Goal: Information Seeking & Learning: Learn about a topic

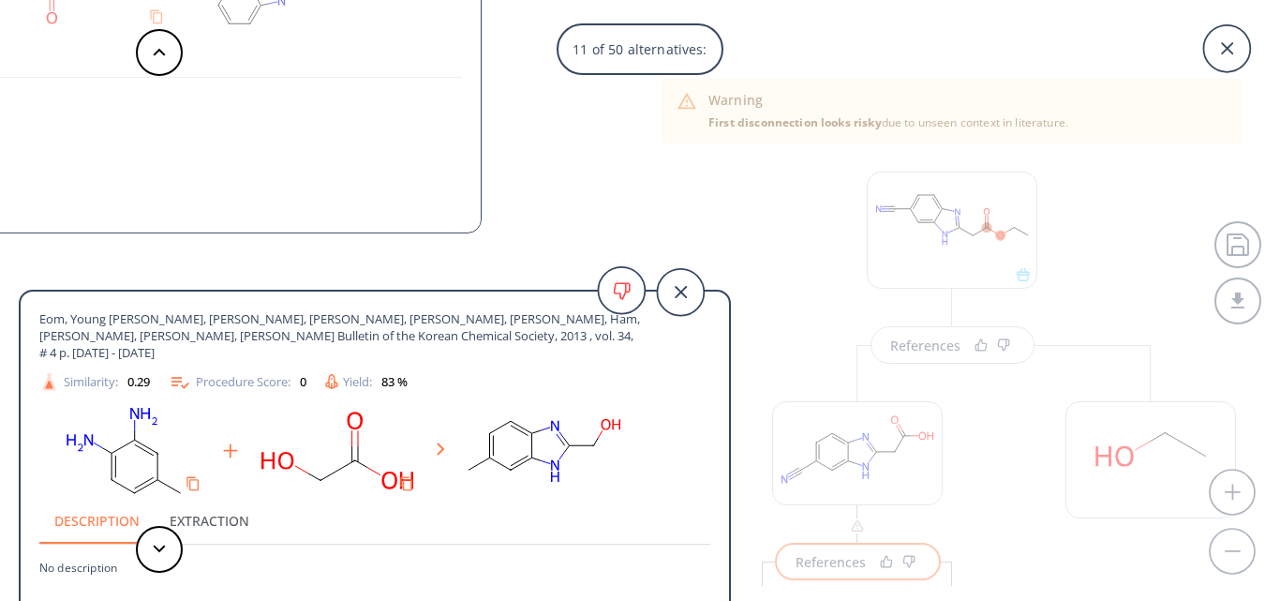
scroll to position [83, 0]
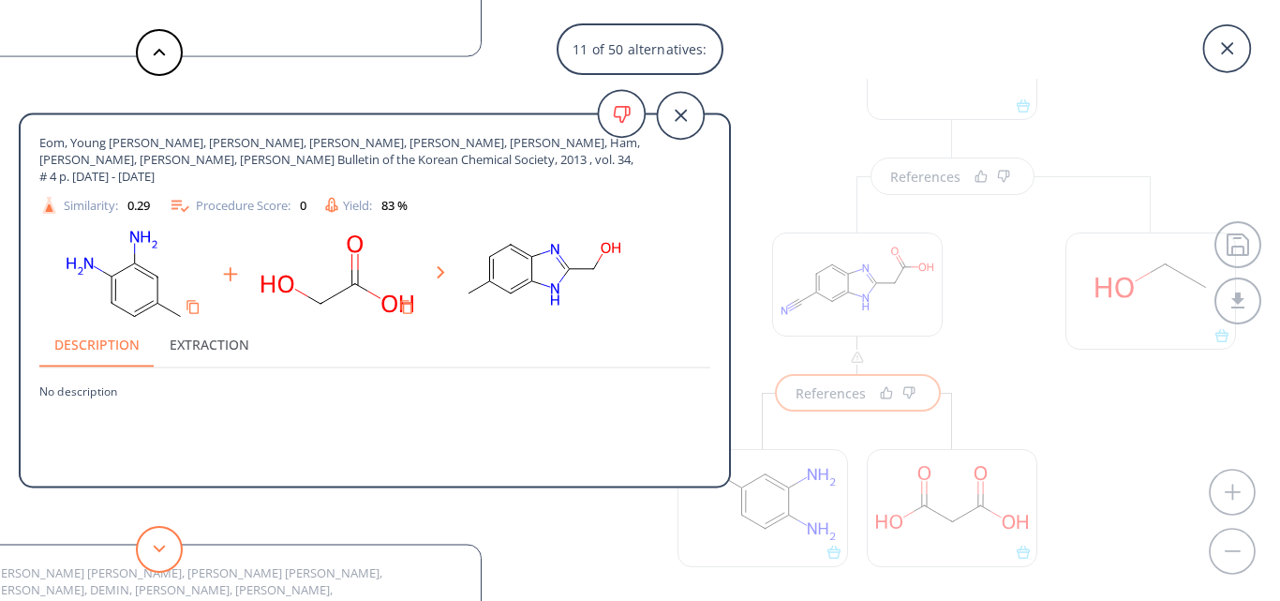
click at [164, 561] on button at bounding box center [159, 549] width 47 height 47
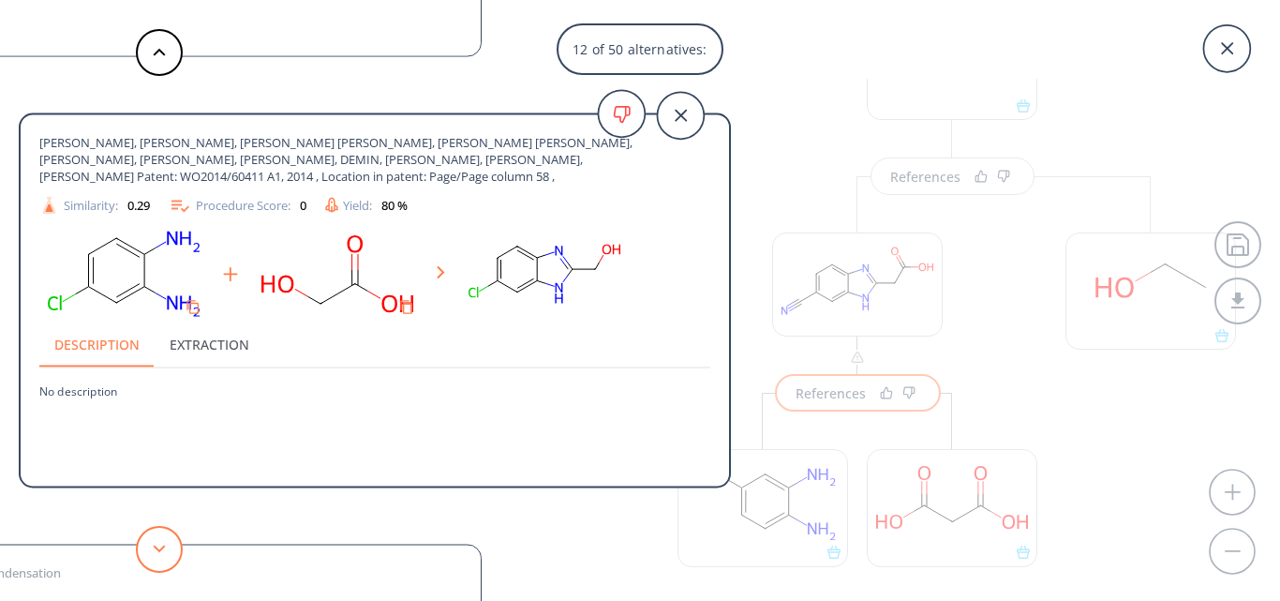
click at [163, 560] on button at bounding box center [159, 549] width 47 height 47
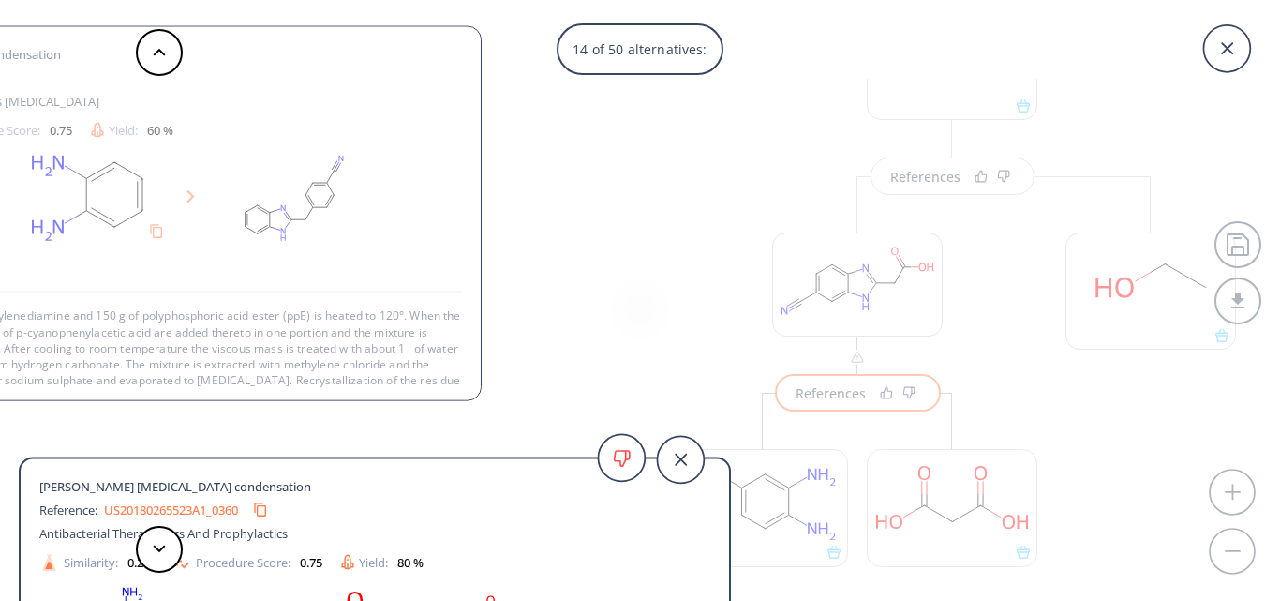
scroll to position [35, 0]
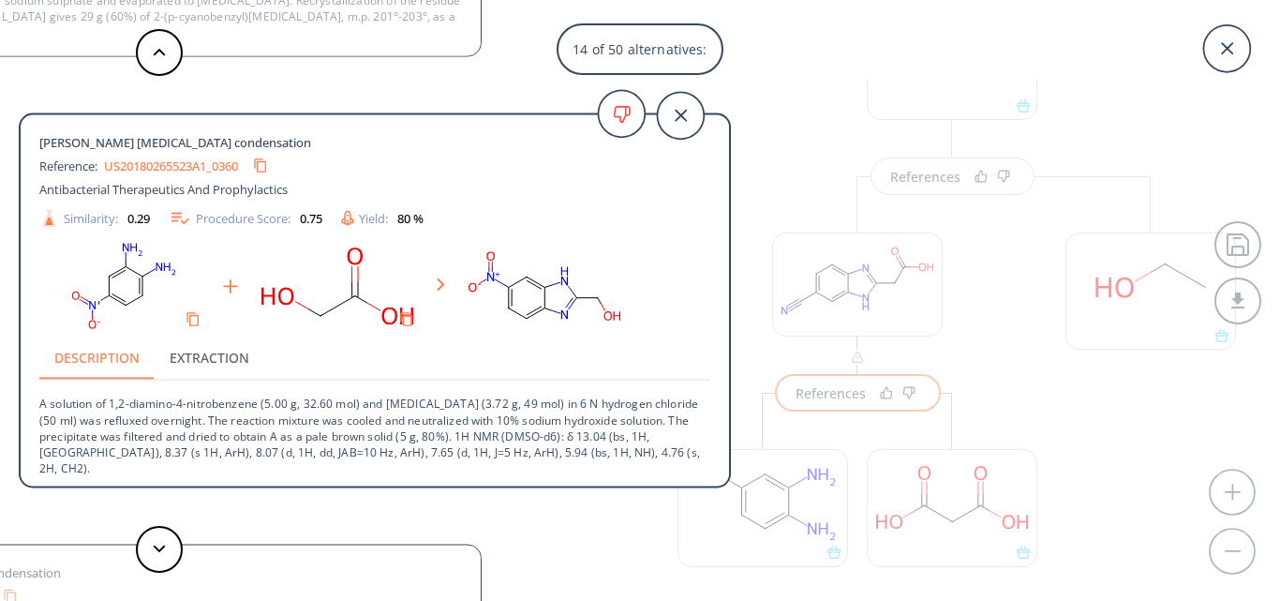
click at [166, 164] on link "US20180265523A1_0360" at bounding box center [171, 165] width 134 height 12
drag, startPoint x: 550, startPoint y: 404, endPoint x: 669, endPoint y: 401, distance: 119.0
click at [669, 401] on p "A solution of 1,2-diamino-4-nitrobenzene (5.00 g, 32.60 mol) and [MEDICAL_DATA]…" at bounding box center [374, 428] width 671 height 96
copy p "6 N hydrogen chloride"
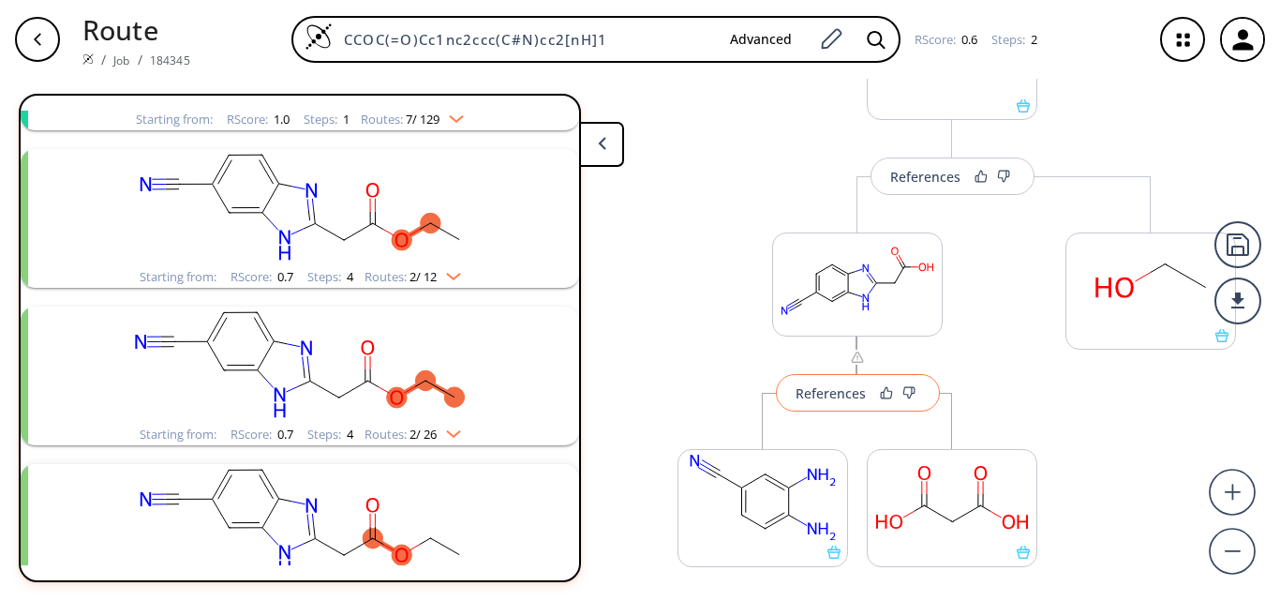
click at [818, 387] on div "References" at bounding box center [831, 393] width 70 height 12
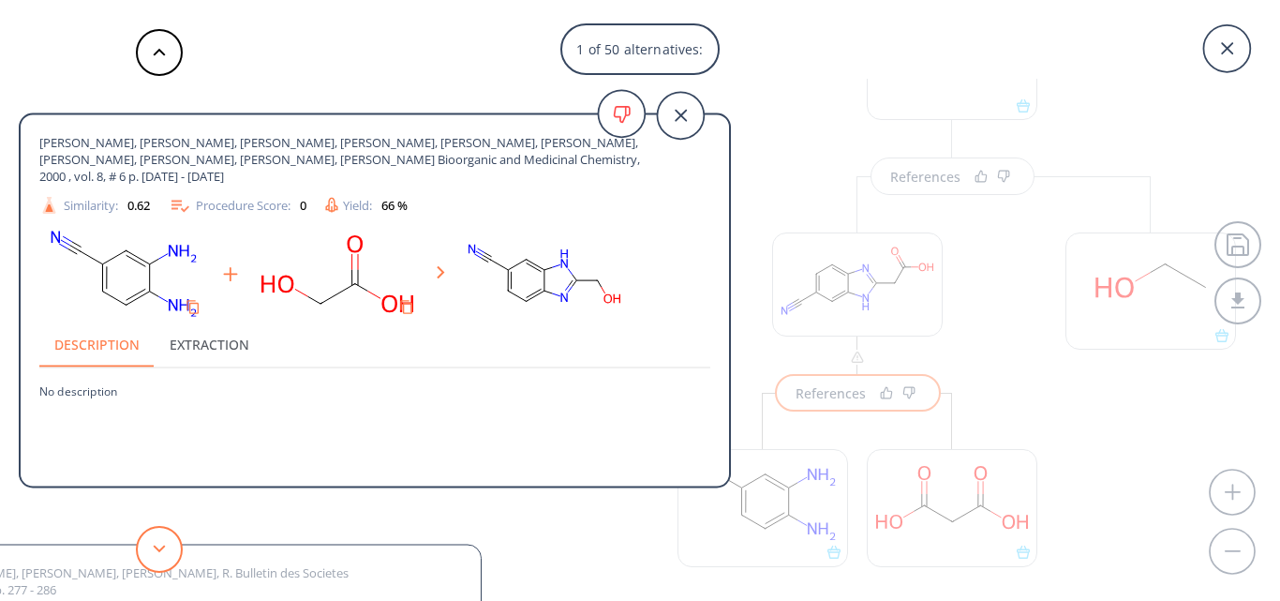
click at [161, 551] on icon at bounding box center [159, 548] width 13 height 8
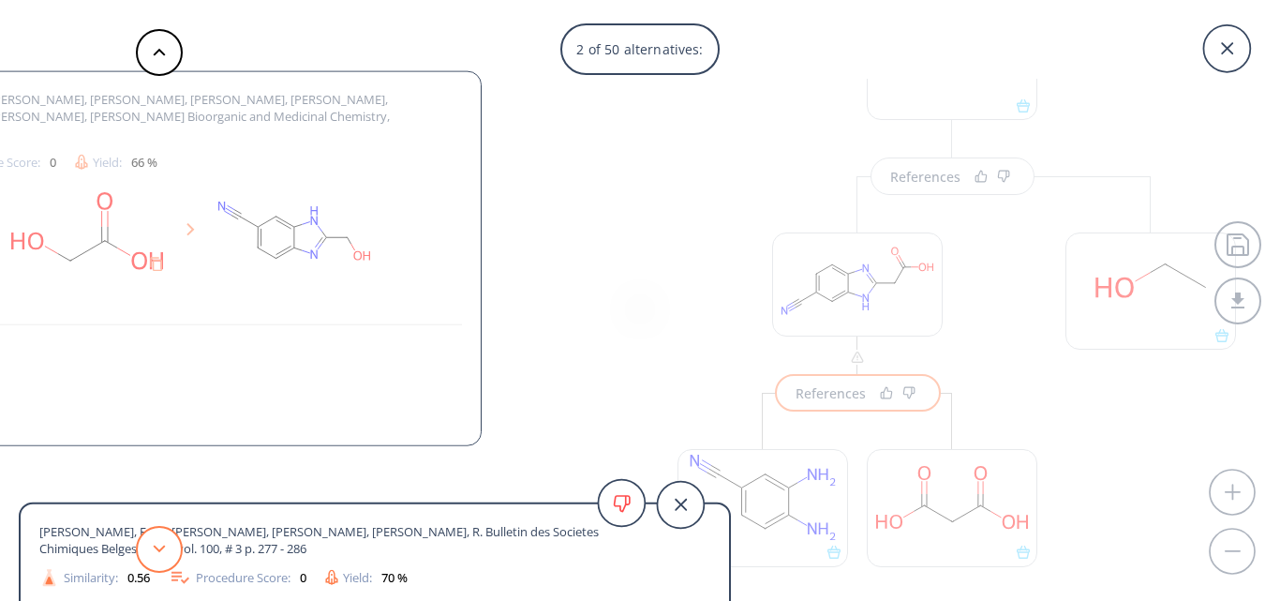
click at [161, 551] on icon at bounding box center [159, 548] width 13 height 8
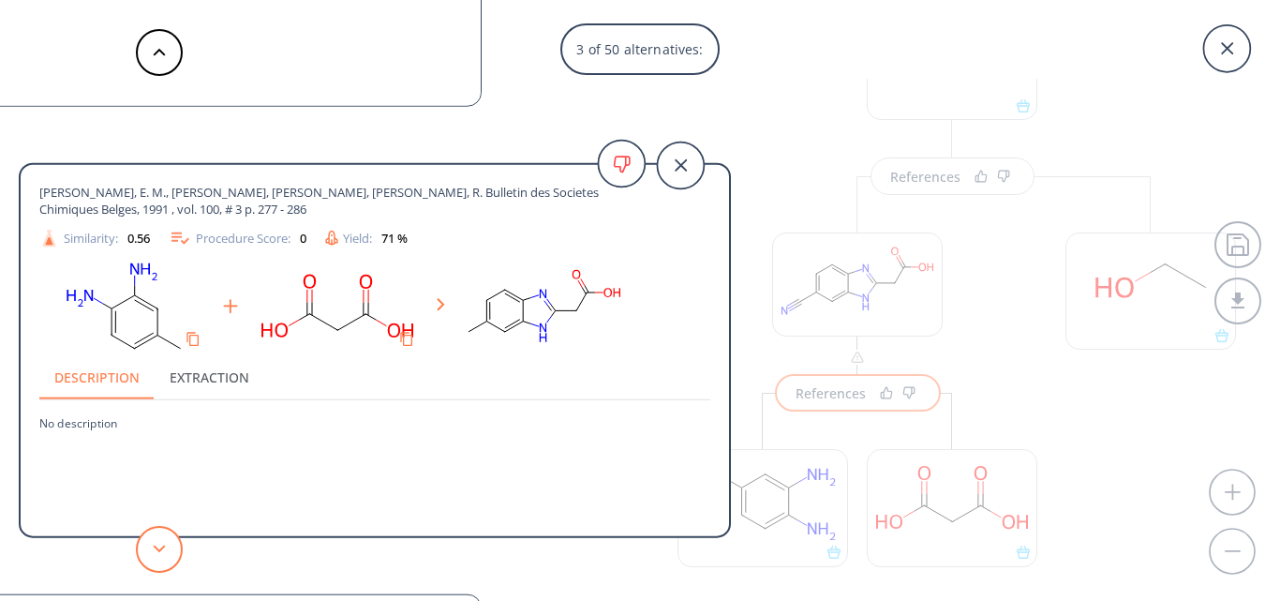
click at [161, 551] on icon at bounding box center [159, 548] width 13 height 8
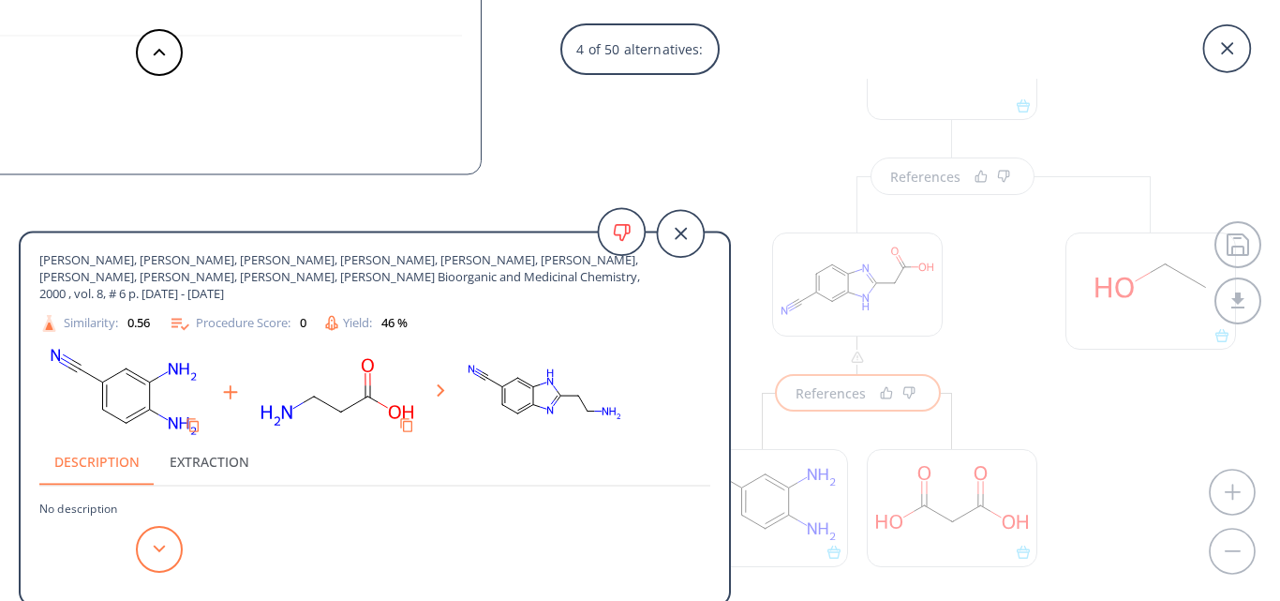
click at [161, 551] on icon at bounding box center [159, 548] width 13 height 8
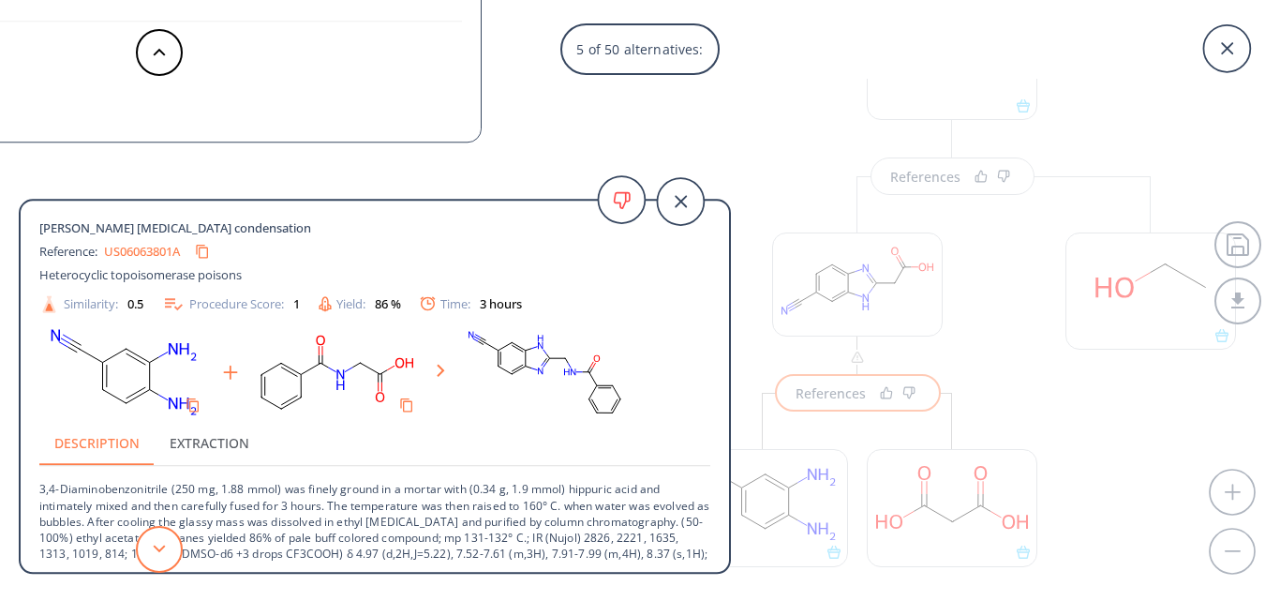
click at [161, 551] on icon at bounding box center [159, 548] width 13 height 8
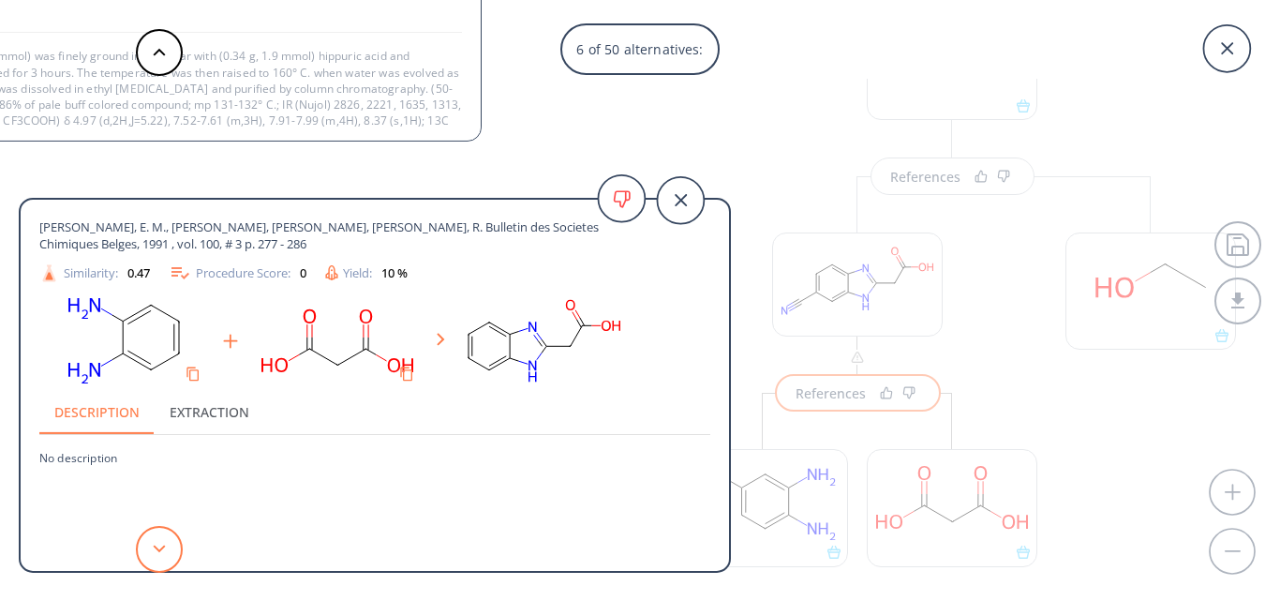
click at [161, 551] on icon at bounding box center [159, 548] width 13 height 8
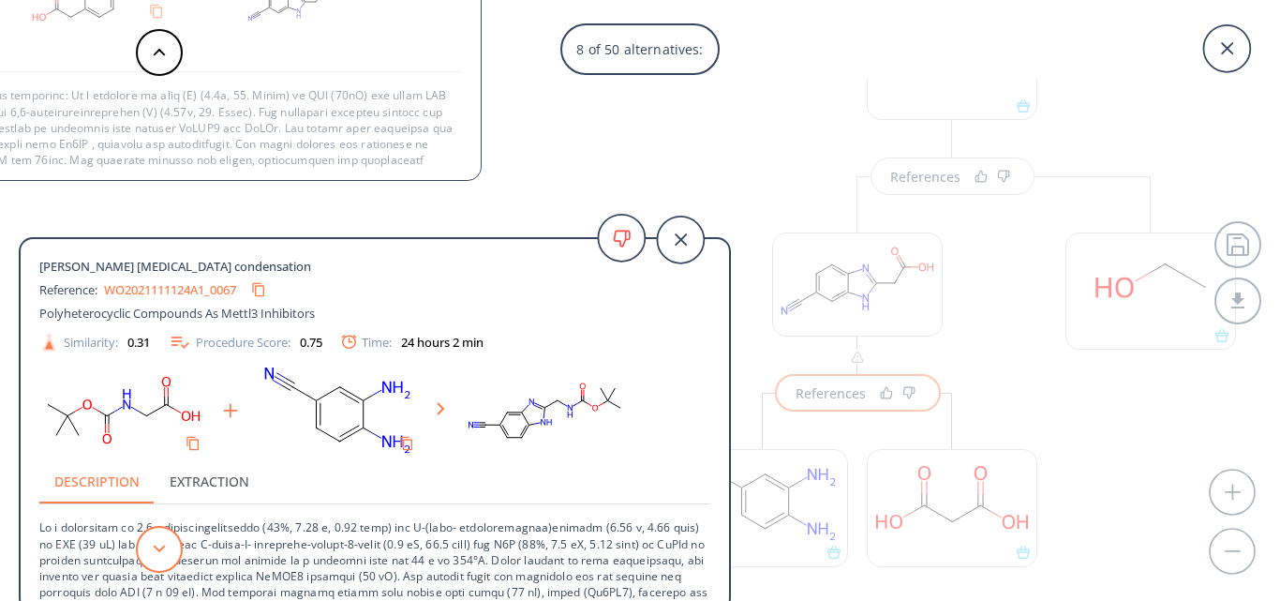
click at [161, 551] on icon at bounding box center [159, 548] width 13 height 8
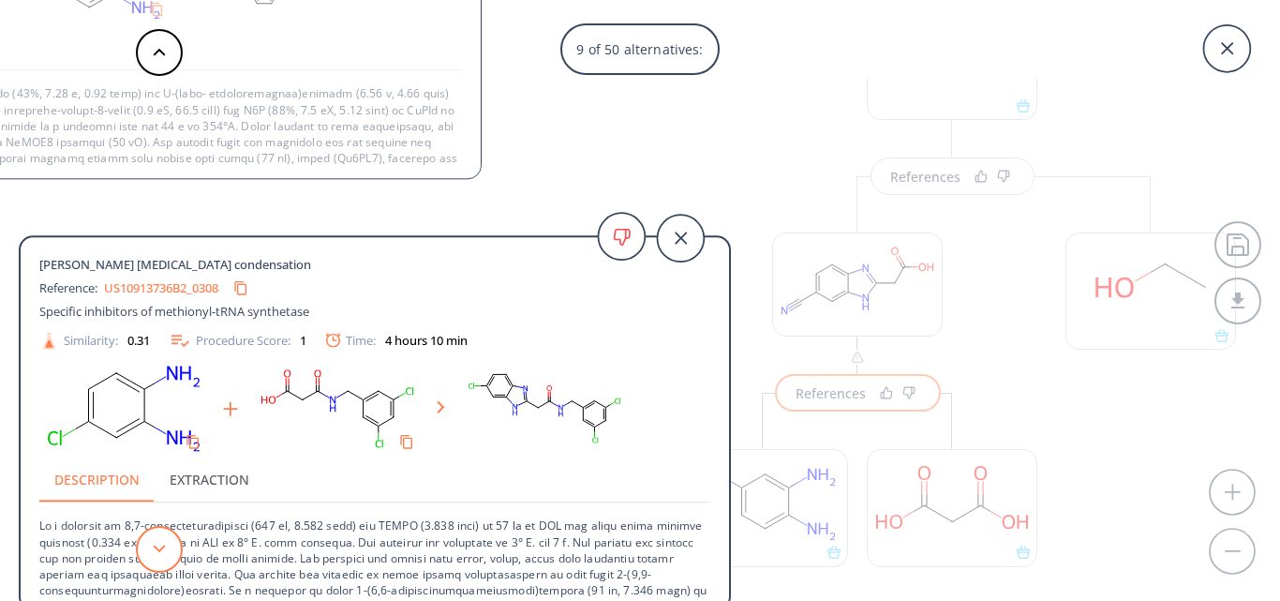
click at [161, 551] on icon at bounding box center [159, 548] width 13 height 8
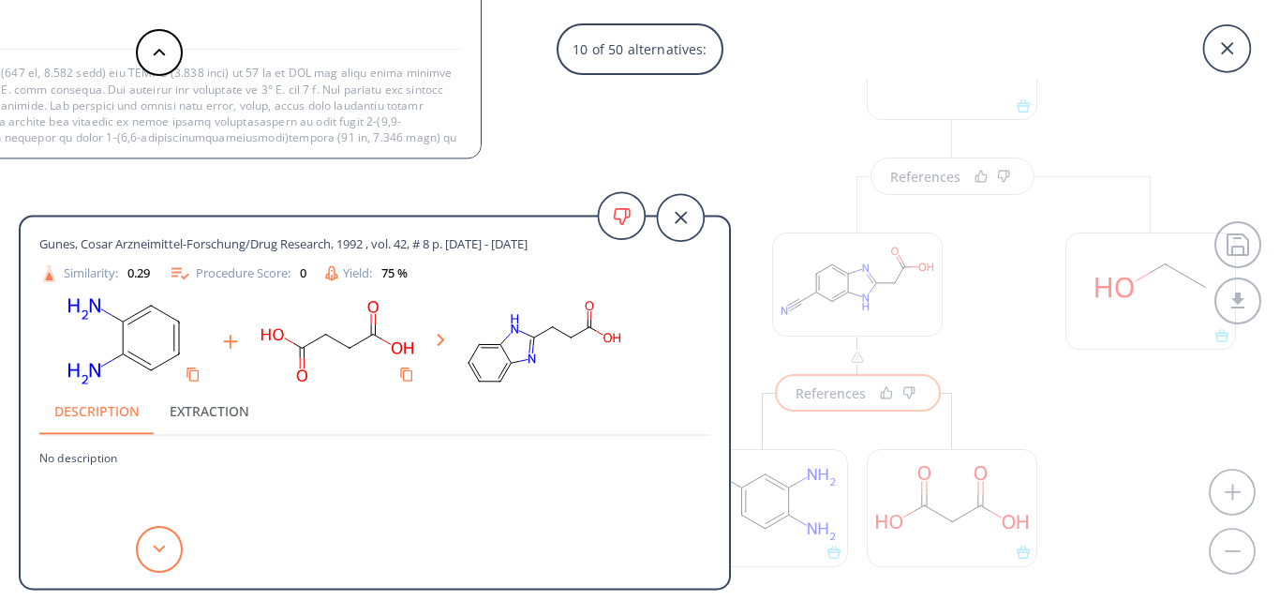
click at [161, 551] on icon at bounding box center [159, 548] width 13 height 8
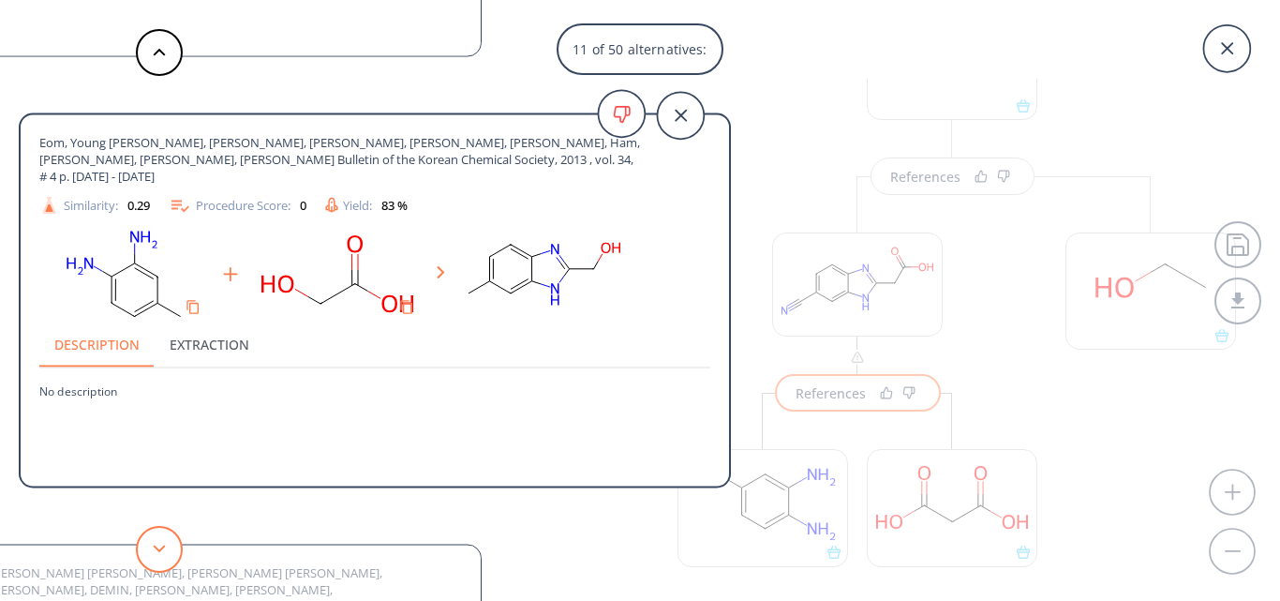
click at [161, 551] on icon at bounding box center [159, 548] width 13 height 8
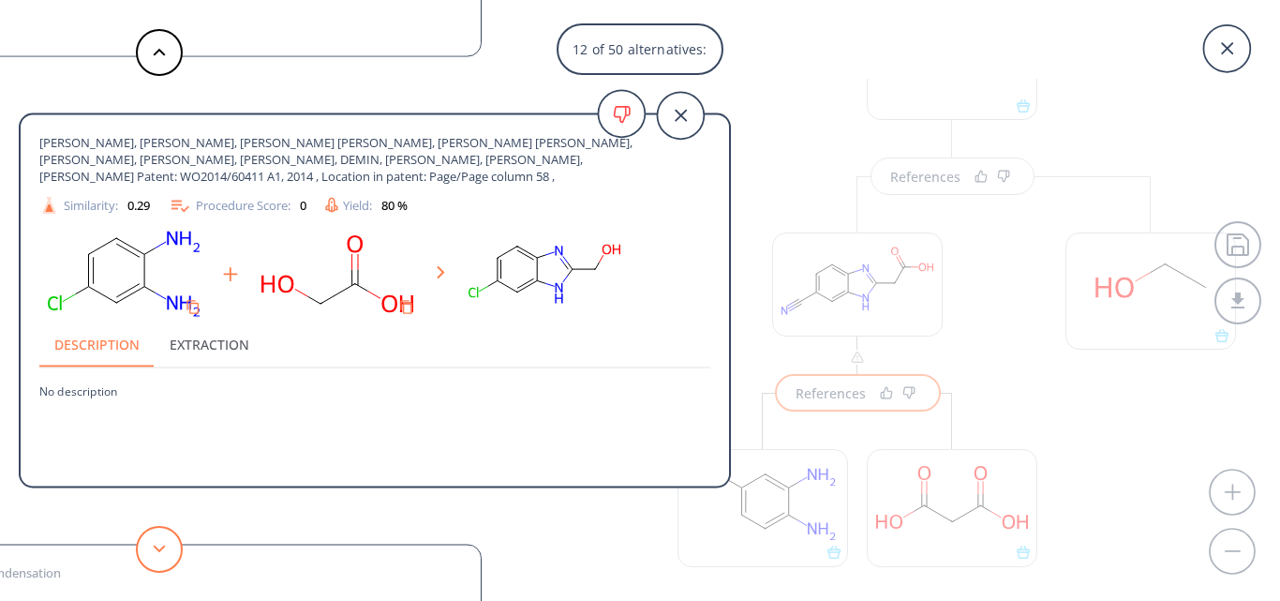
click at [161, 551] on icon at bounding box center [159, 548] width 13 height 8
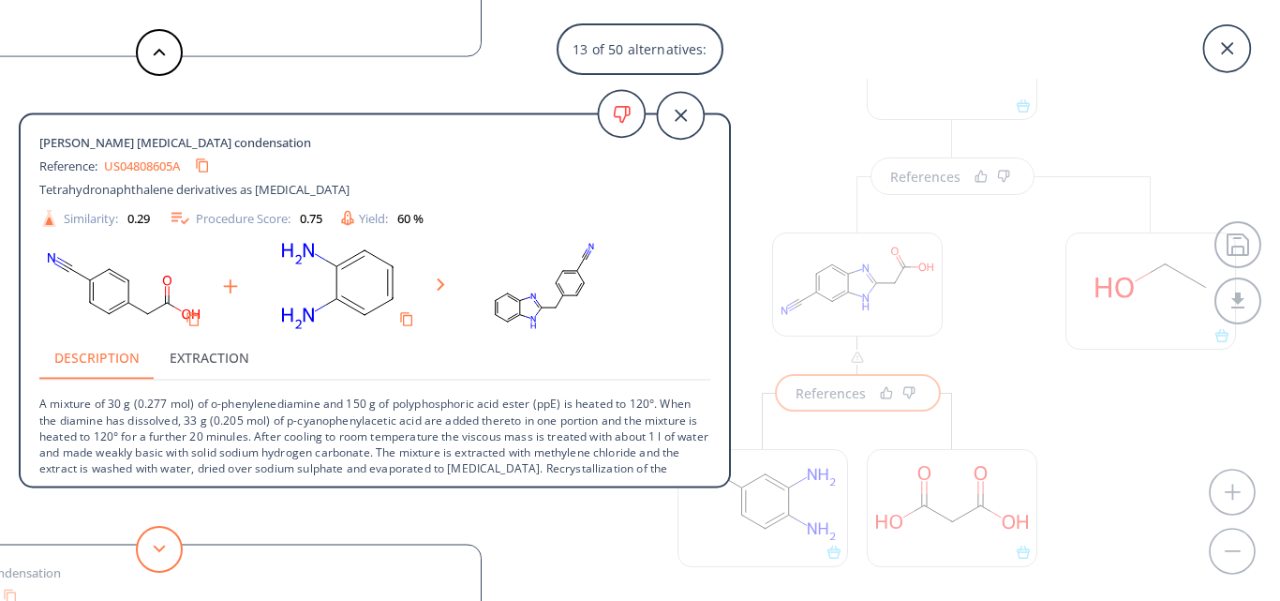
click at [161, 551] on icon at bounding box center [159, 548] width 13 height 8
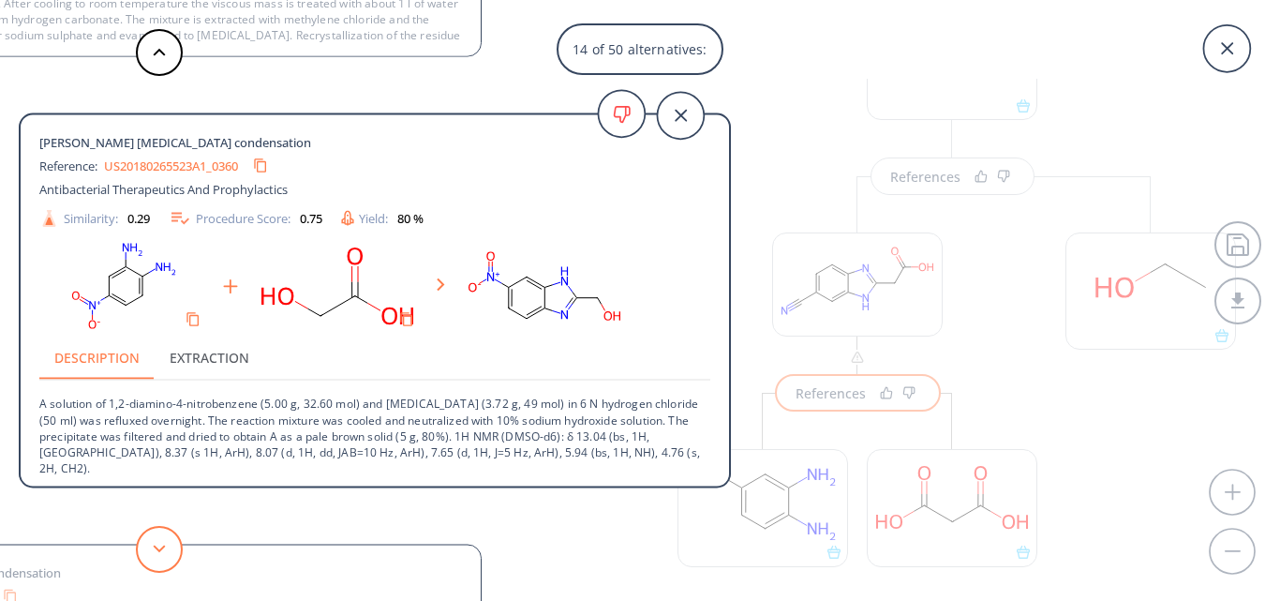
click at [161, 551] on icon at bounding box center [159, 548] width 13 height 8
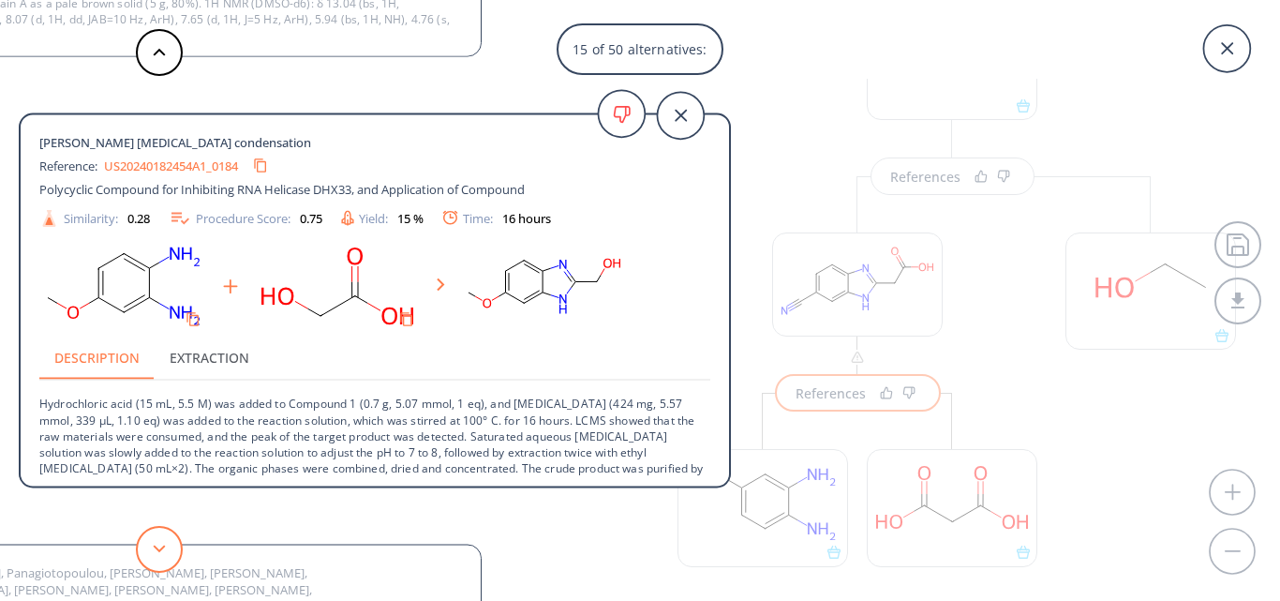
click at [161, 548] on polygon at bounding box center [160, 547] width 12 height 7
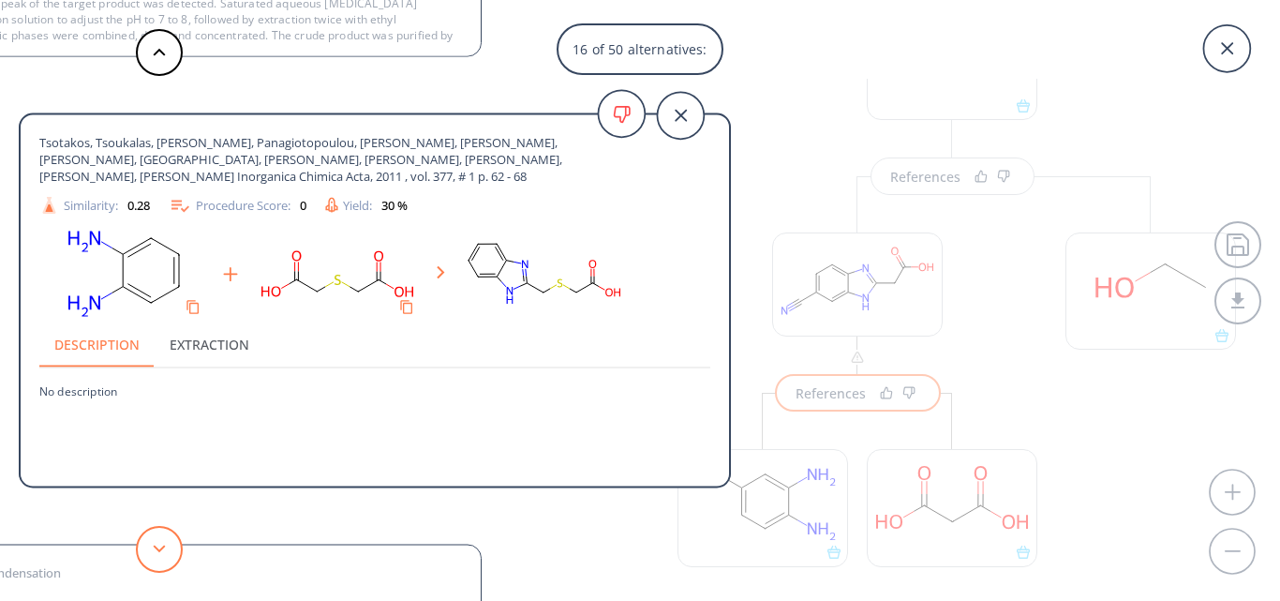
click at [155, 559] on button at bounding box center [159, 549] width 47 height 47
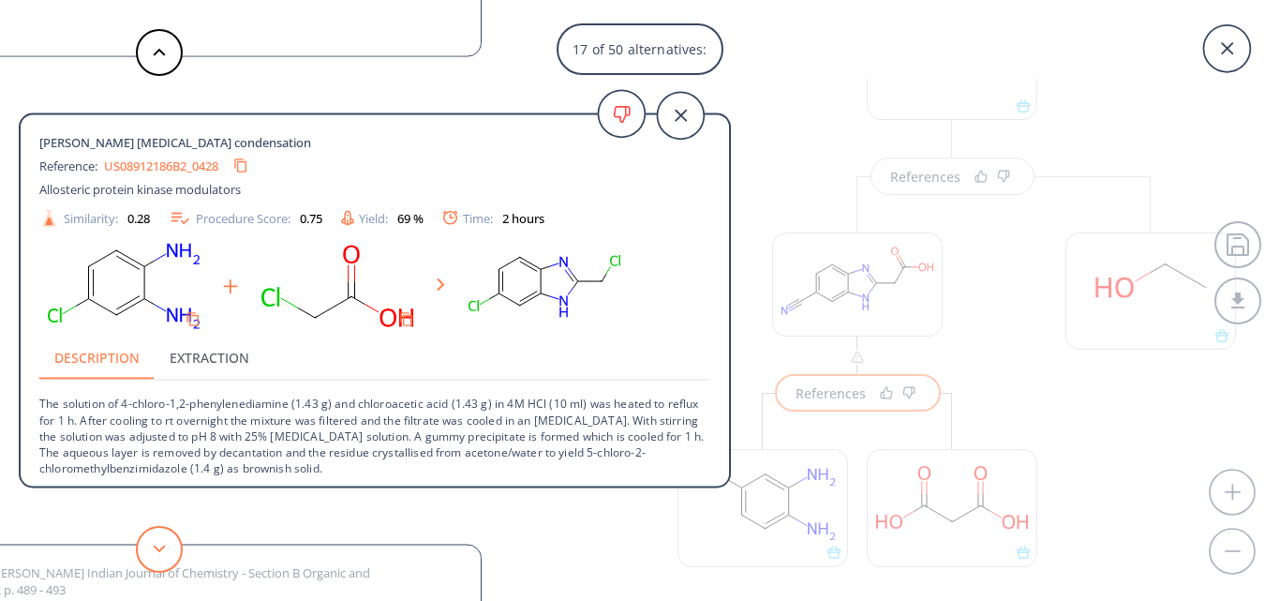
click at [152, 549] on button at bounding box center [159, 549] width 47 height 47
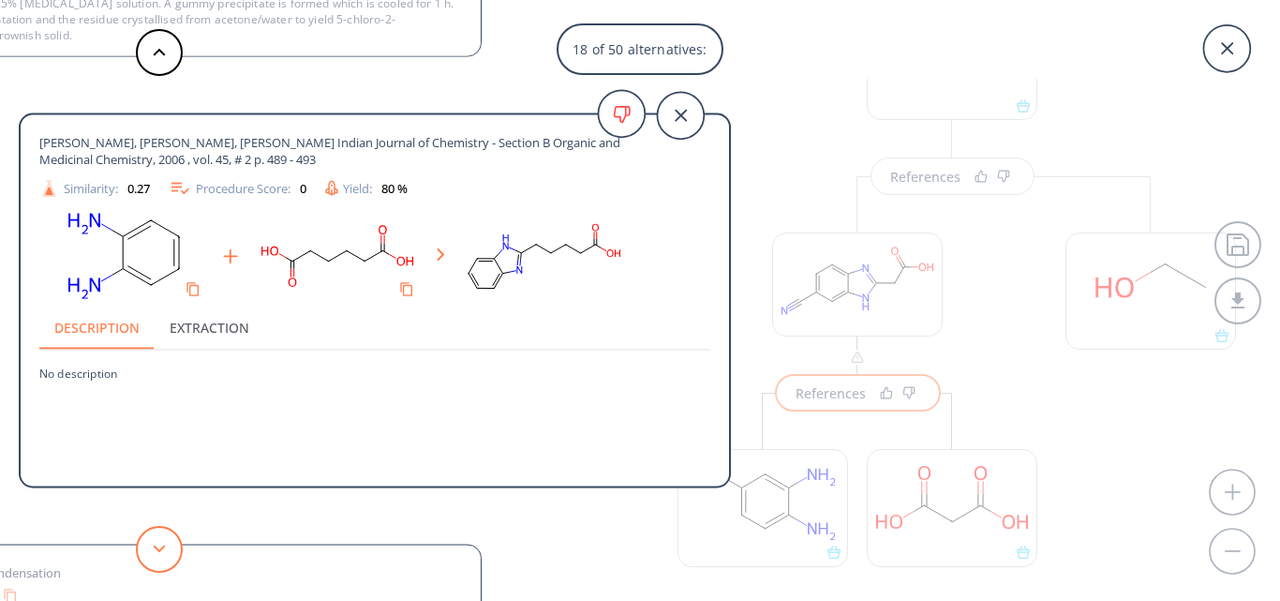
click at [152, 549] on button at bounding box center [159, 549] width 47 height 47
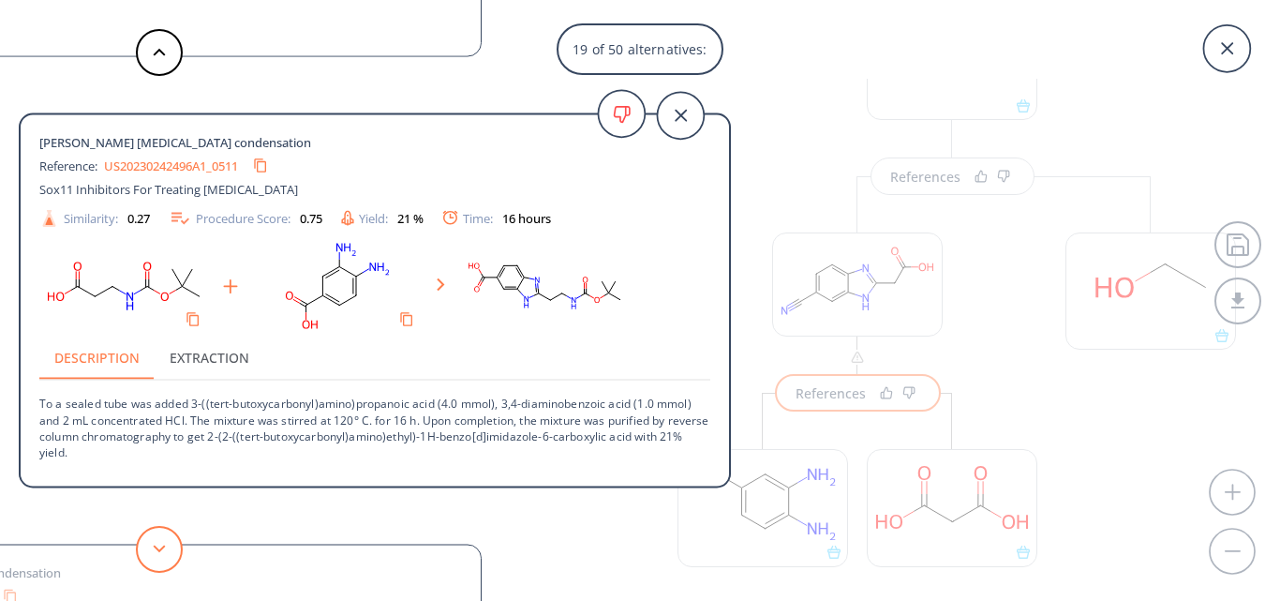
click at [160, 557] on button at bounding box center [159, 549] width 47 height 47
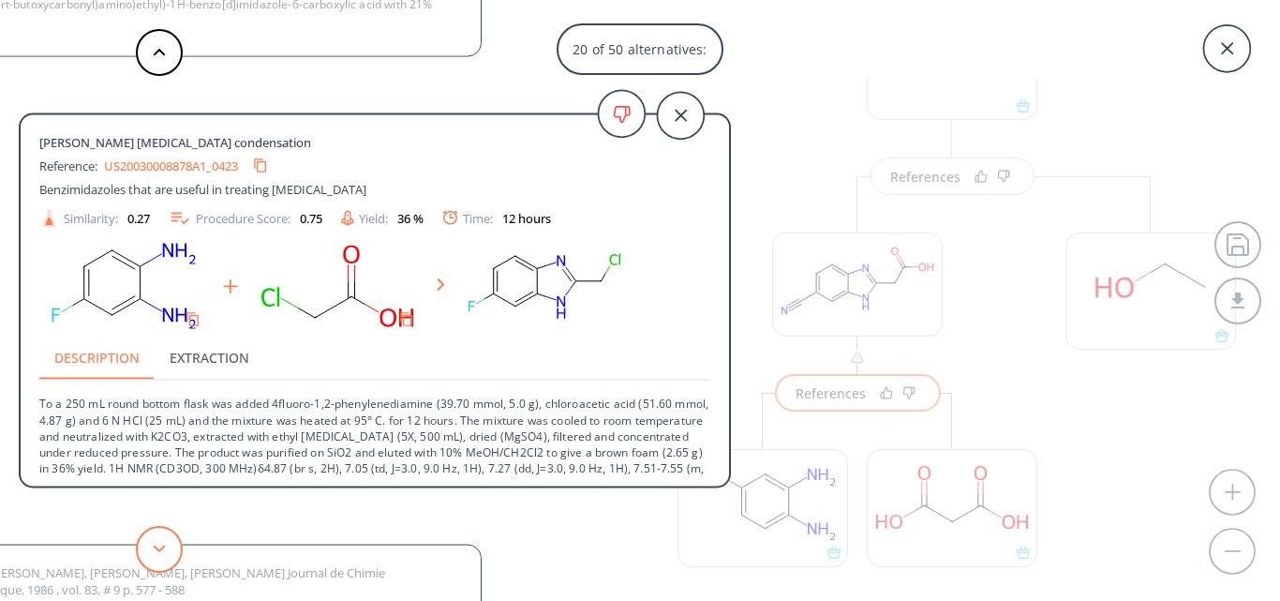
click at [145, 557] on button at bounding box center [159, 549] width 47 height 47
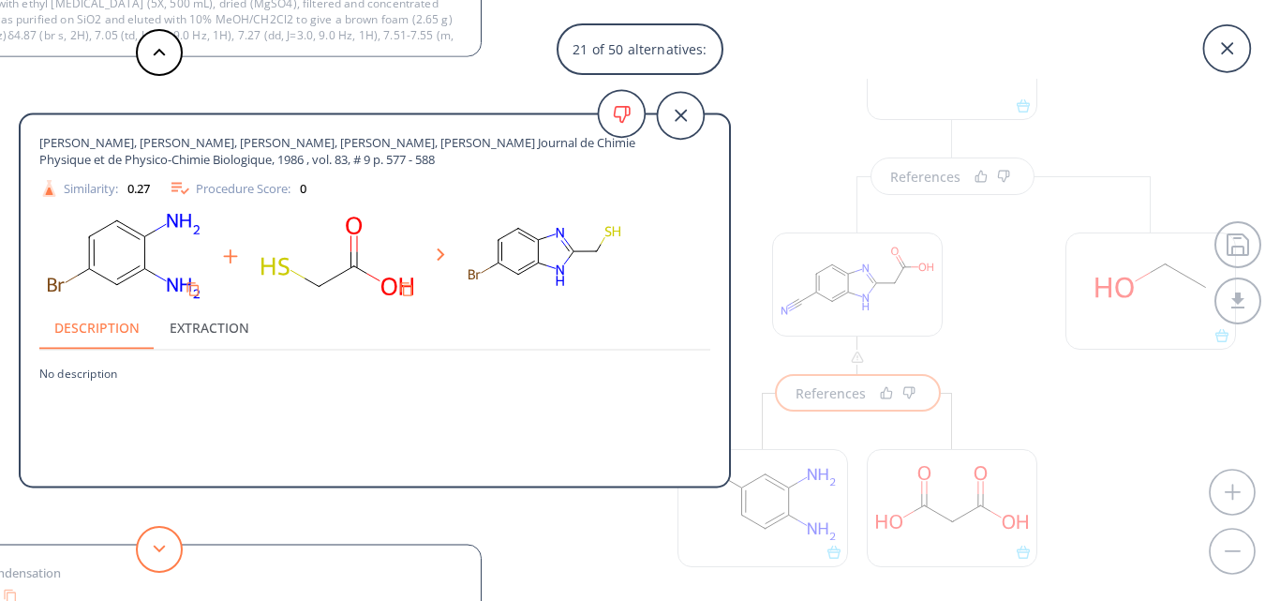
click at [145, 557] on button at bounding box center [159, 549] width 47 height 47
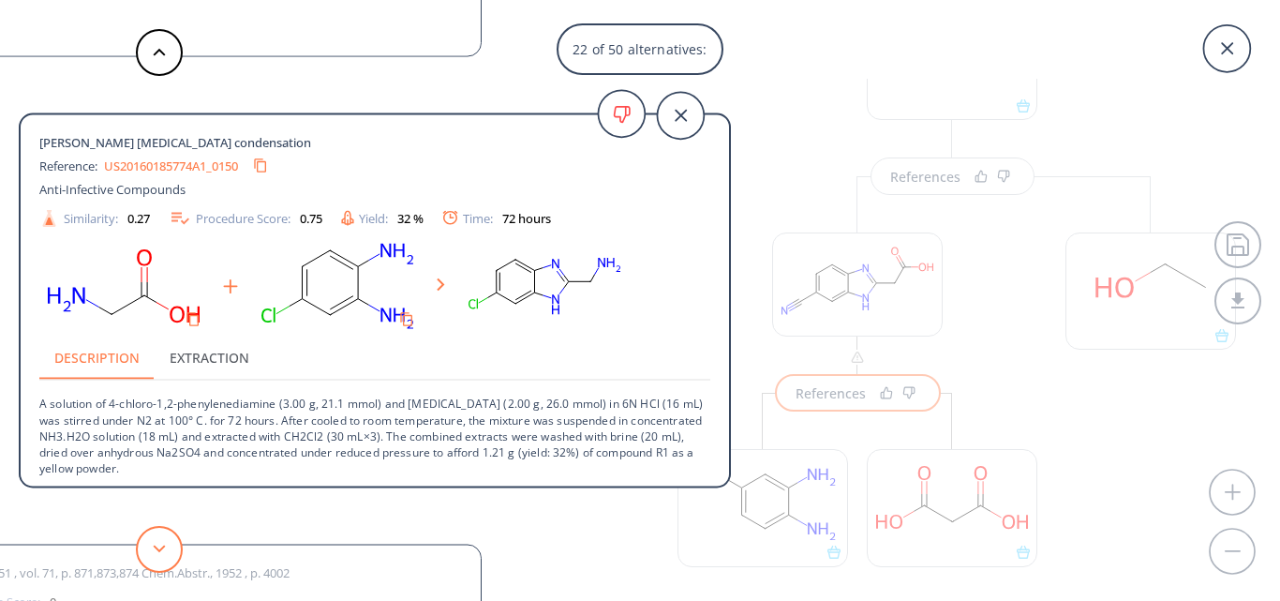
click at [145, 557] on button at bounding box center [159, 549] width 47 height 47
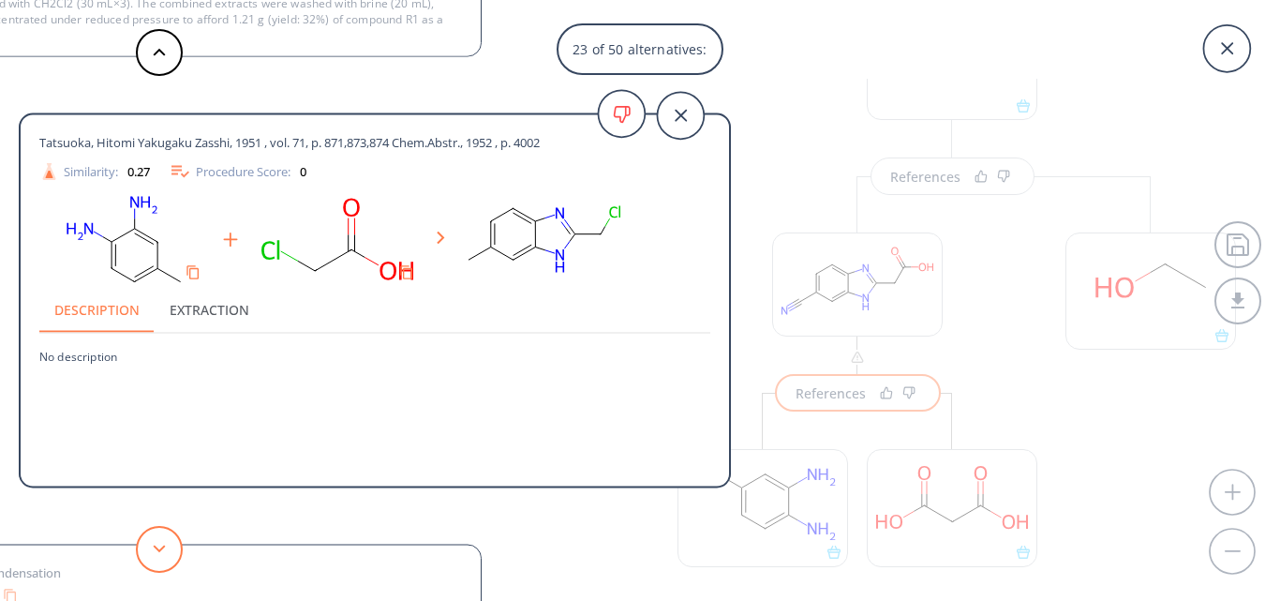
click at [145, 557] on button at bounding box center [159, 549] width 47 height 47
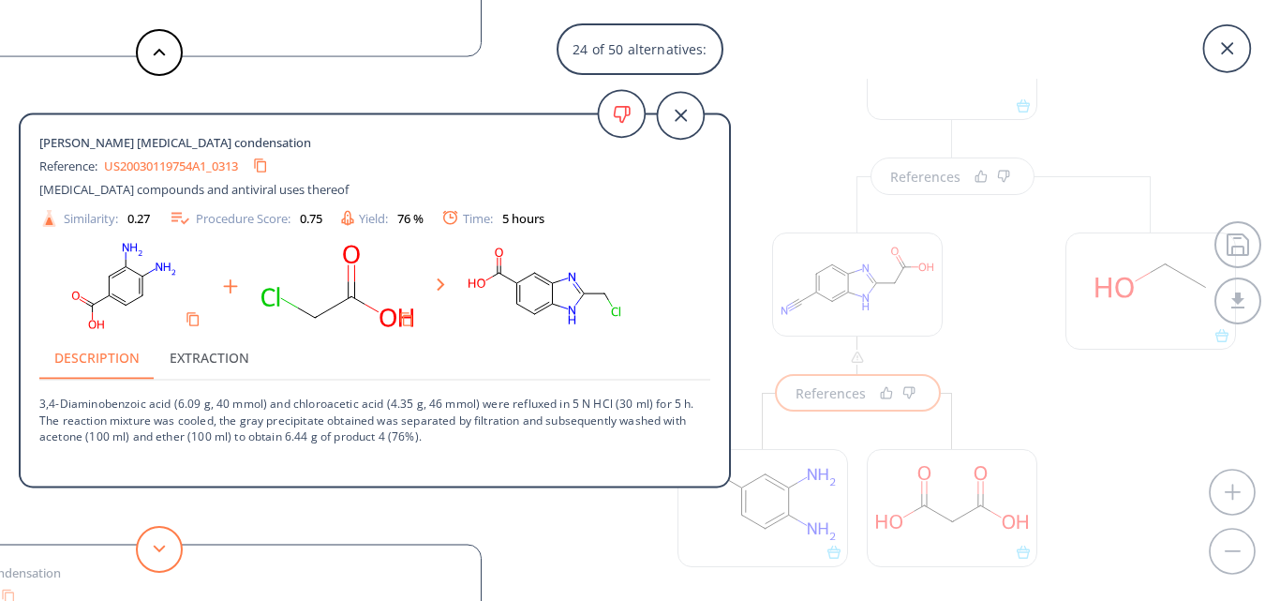
click at [145, 557] on button at bounding box center [159, 549] width 47 height 47
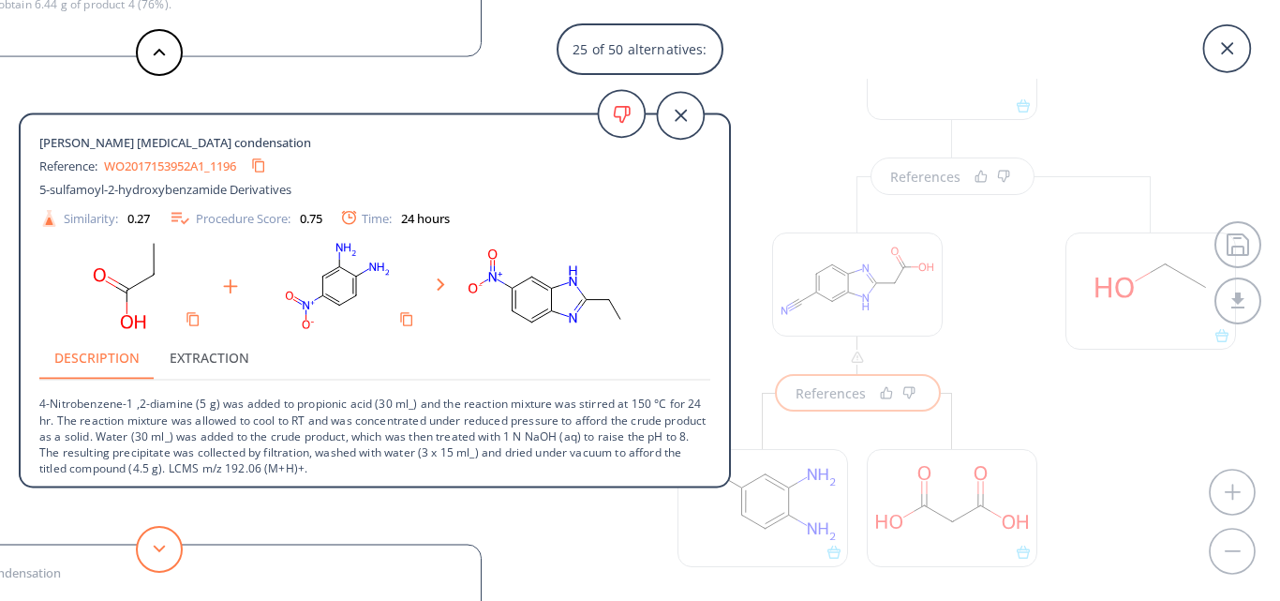
click at [145, 557] on button at bounding box center [159, 549] width 47 height 47
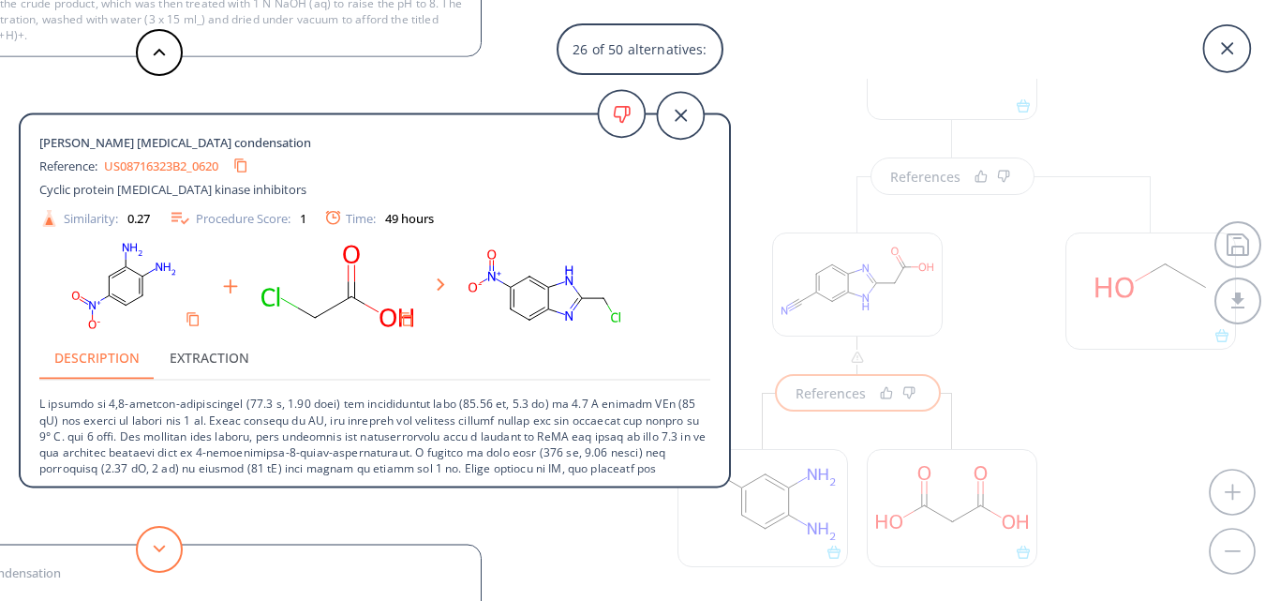
click at [145, 557] on button at bounding box center [159, 549] width 47 height 47
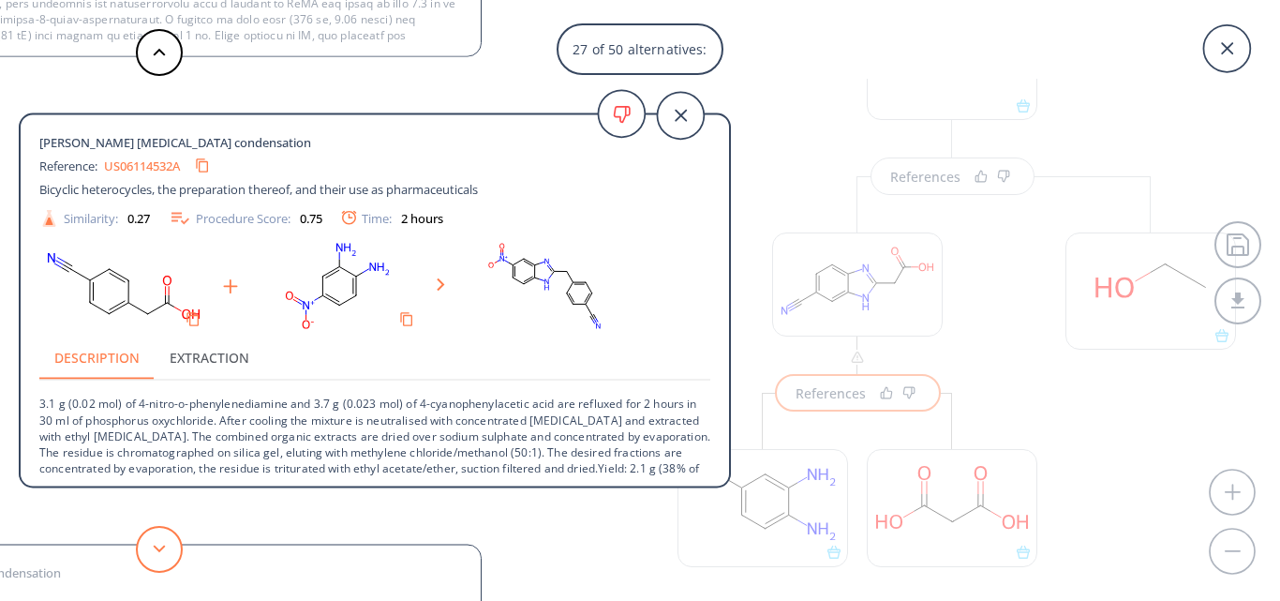
click at [145, 557] on button at bounding box center [159, 549] width 47 height 47
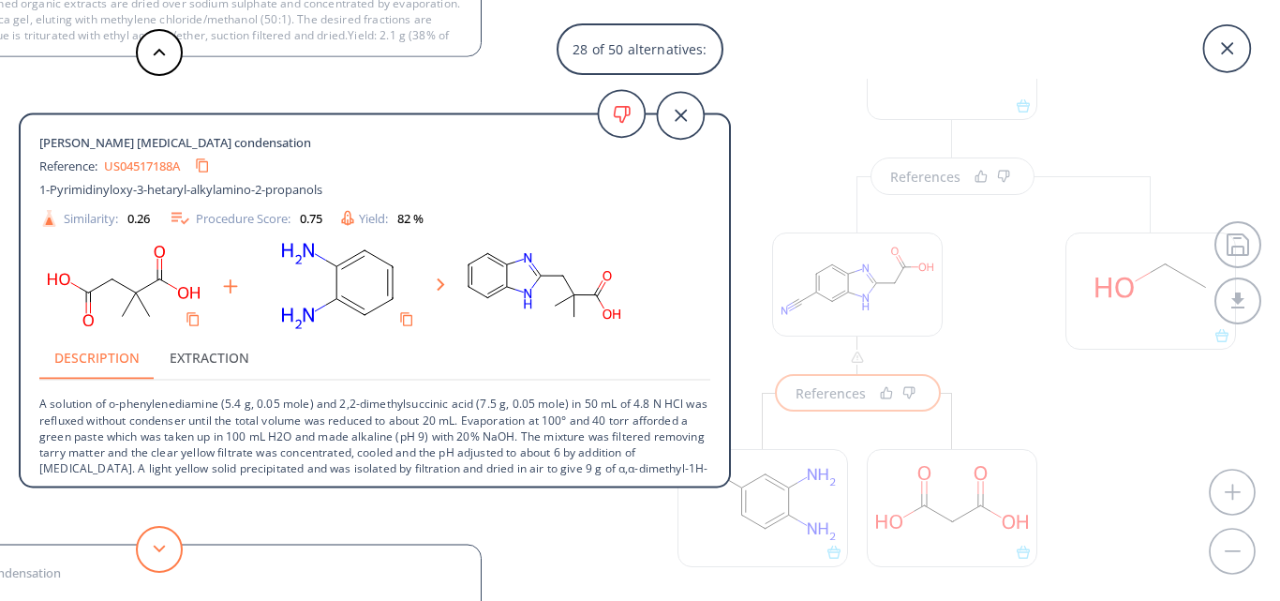
click at [162, 552] on icon at bounding box center [159, 548] width 13 height 8
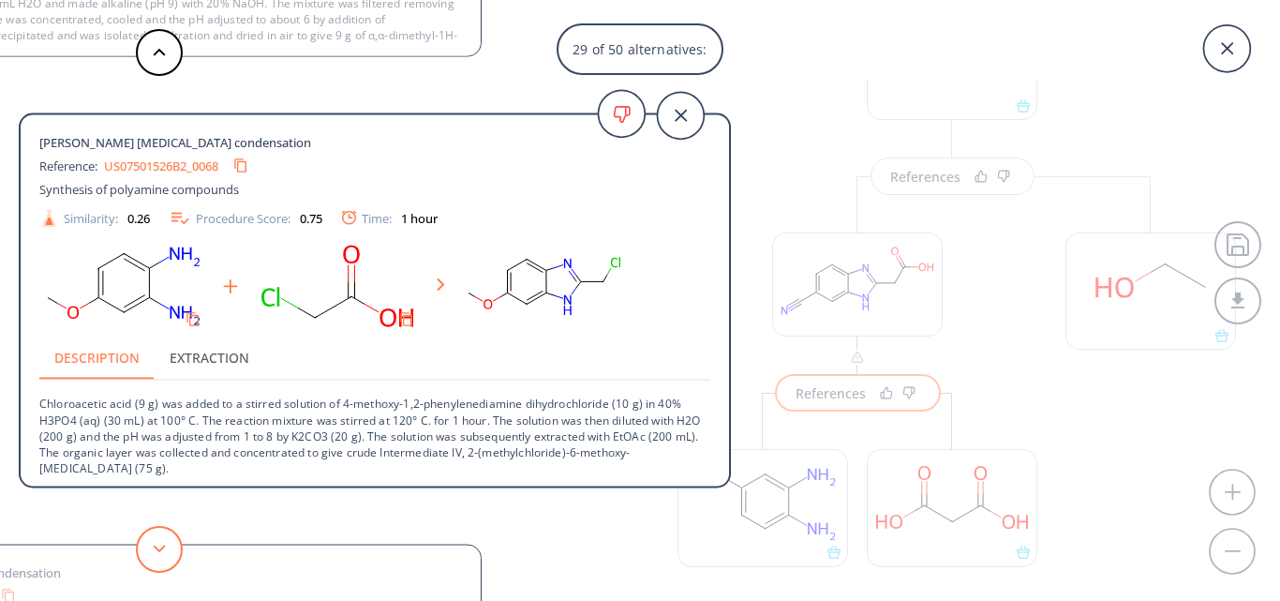
click at [150, 545] on button at bounding box center [159, 549] width 47 height 47
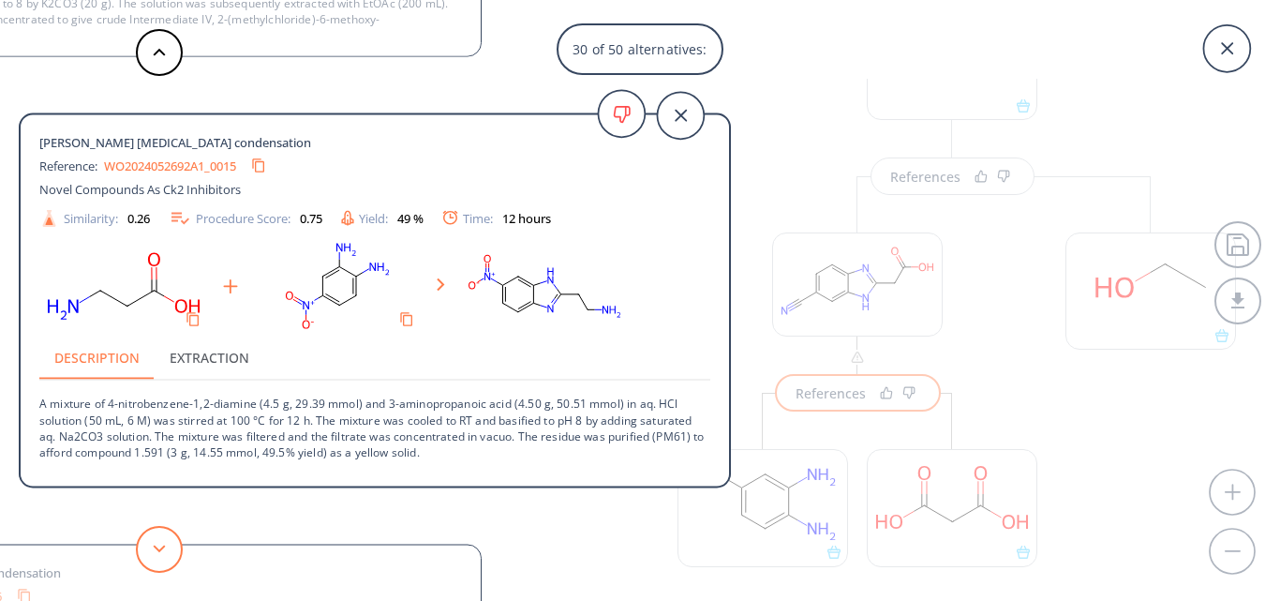
click at [163, 550] on icon at bounding box center [159, 548] width 13 height 8
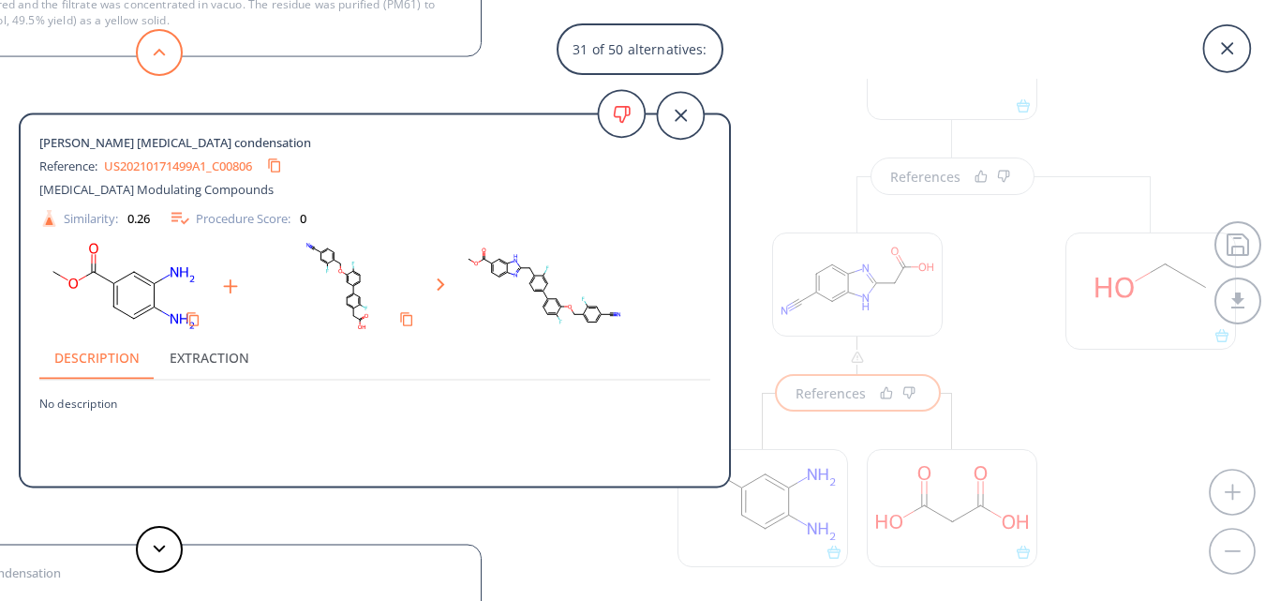
click at [166, 61] on button at bounding box center [159, 52] width 47 height 47
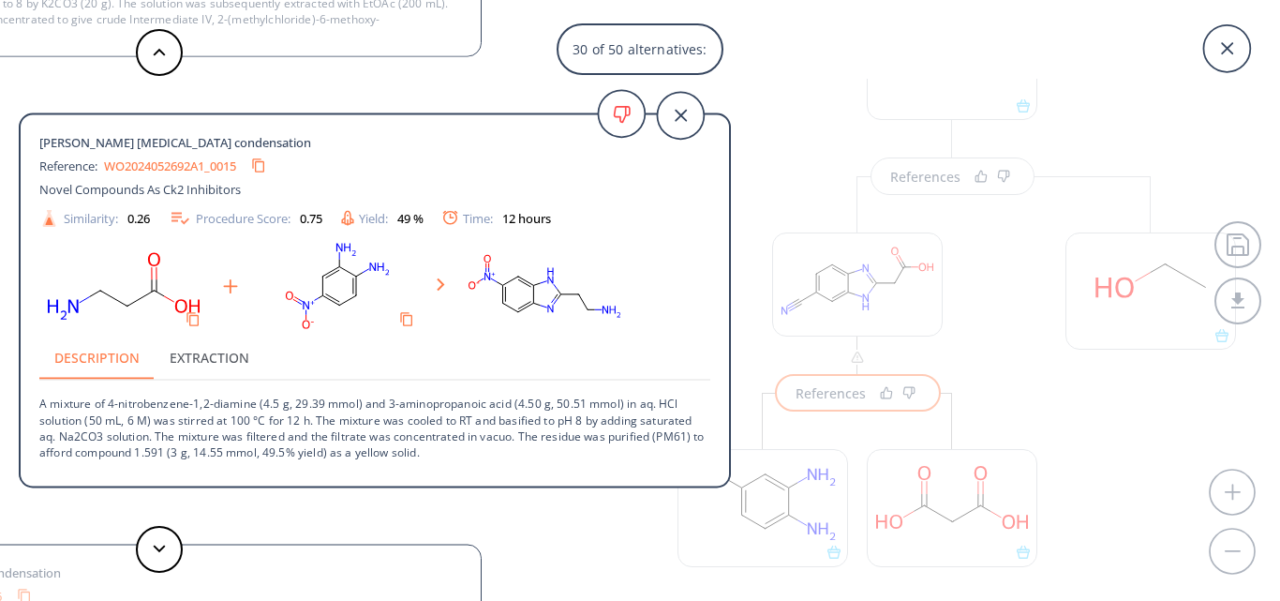
click at [136, 29] on button at bounding box center [159, 52] width 47 height 47
